Goal: Task Accomplishment & Management: Manage account settings

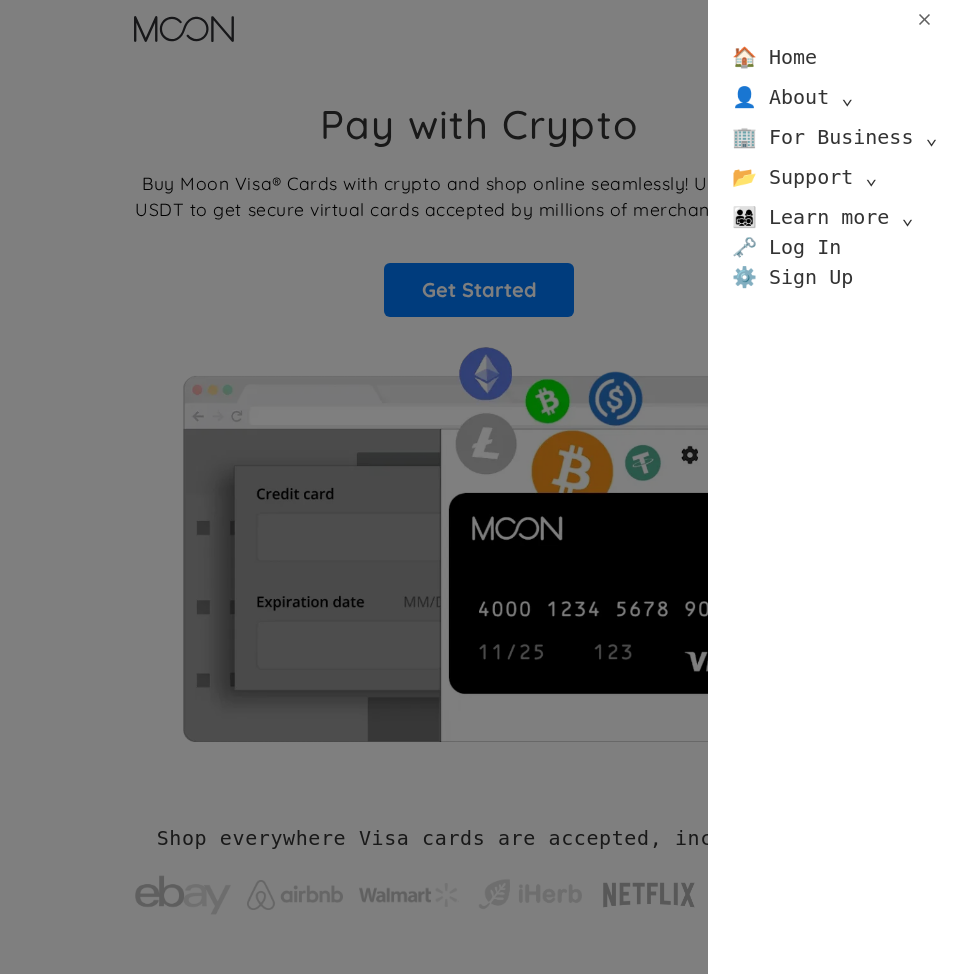
click at [782, 249] on link "🗝️ Log In" at bounding box center [786, 247] width 109 height 30
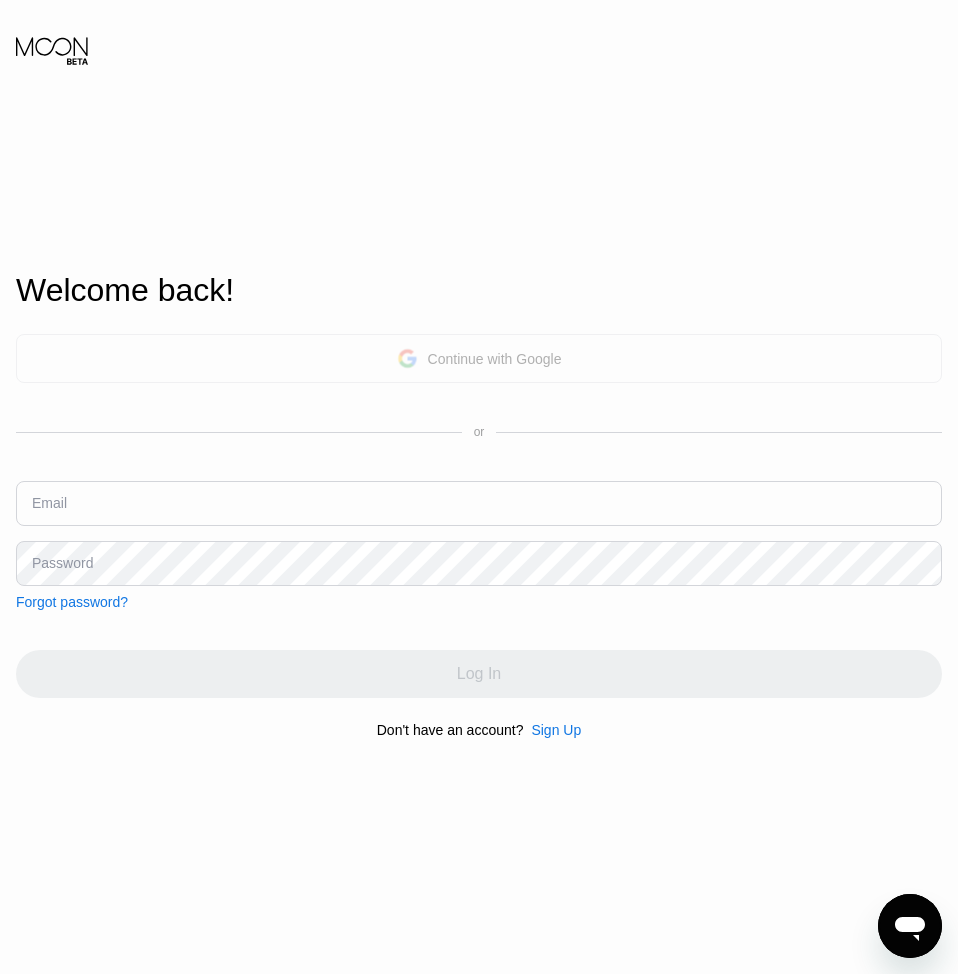
click at [478, 351] on div "Continue with Google" at bounding box center [495, 359] width 134 height 16
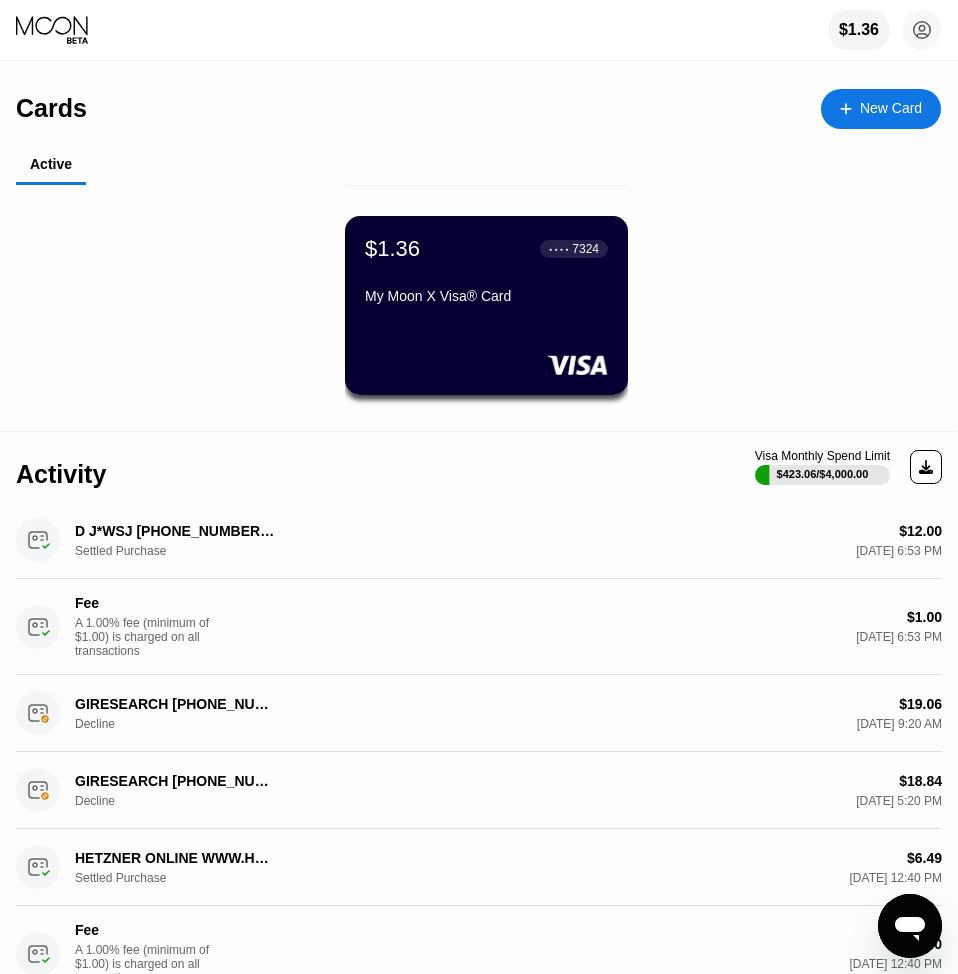
drag, startPoint x: 940, startPoint y: 365, endPoint x: 934, endPoint y: 376, distance: 12.5
click at [933, 379] on div "$1.36 ● ● ● ● 7324 My Moon X Visa® Card" at bounding box center [486, 315] width 941 height 220
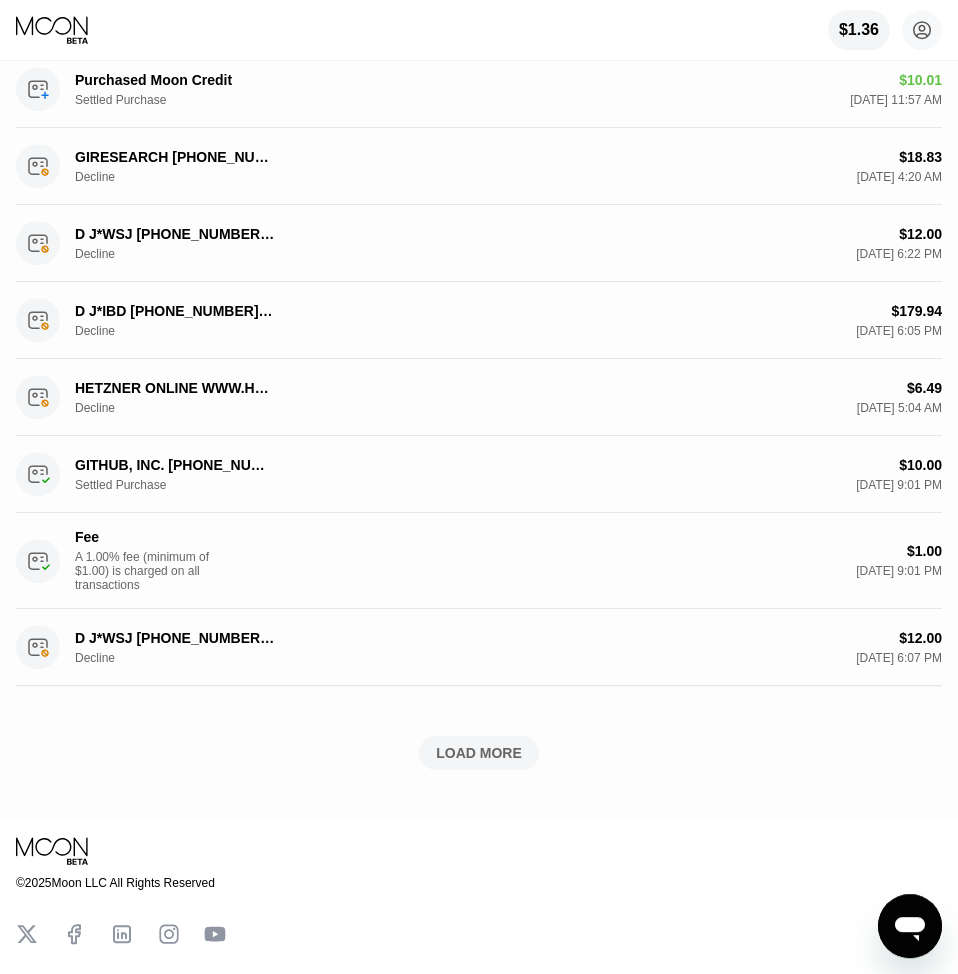
scroll to position [1030, 0]
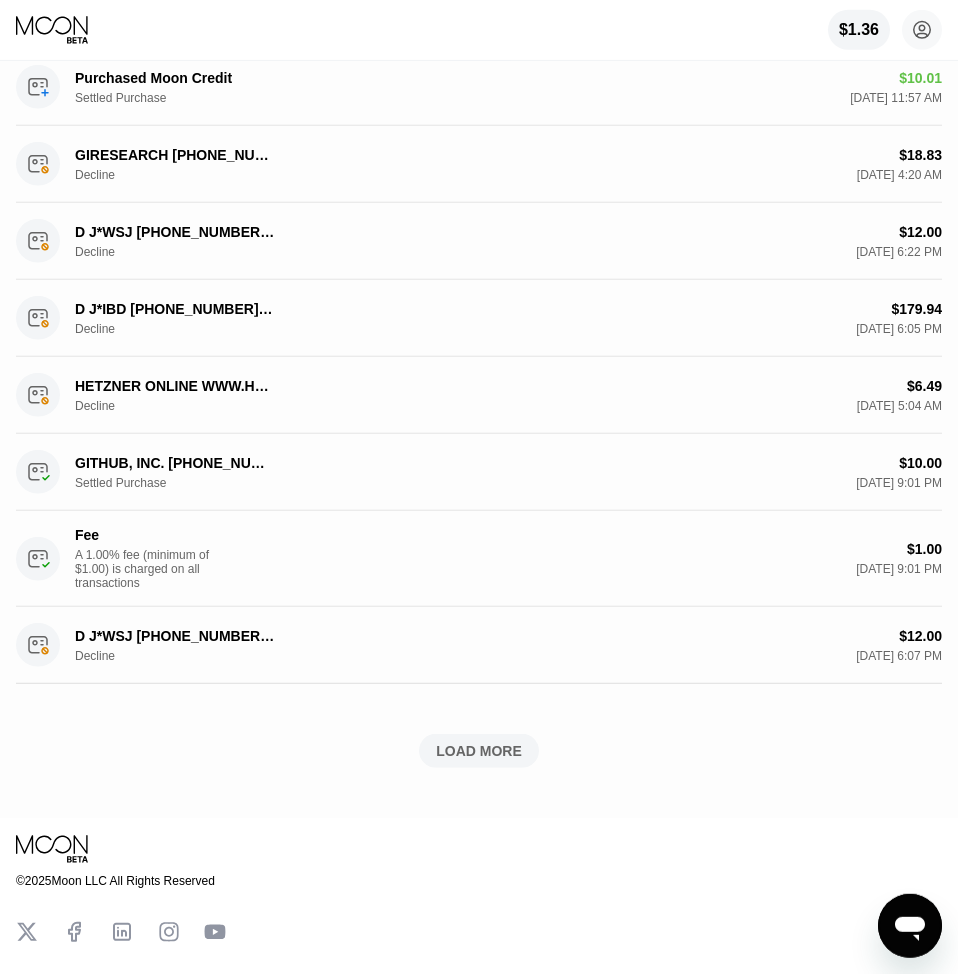
click at [450, 760] on div "LOAD MORE" at bounding box center [479, 751] width 86 height 18
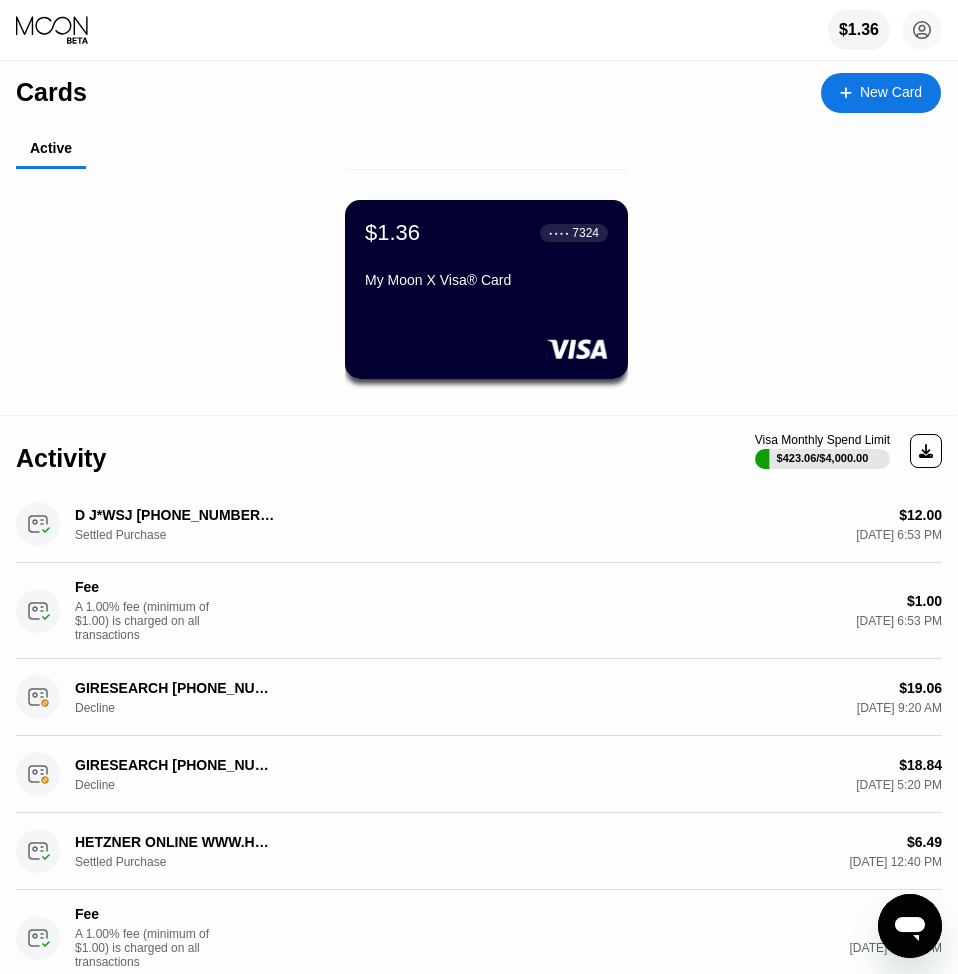
scroll to position [0, 0]
